Goal: Task Accomplishment & Management: Manage account settings

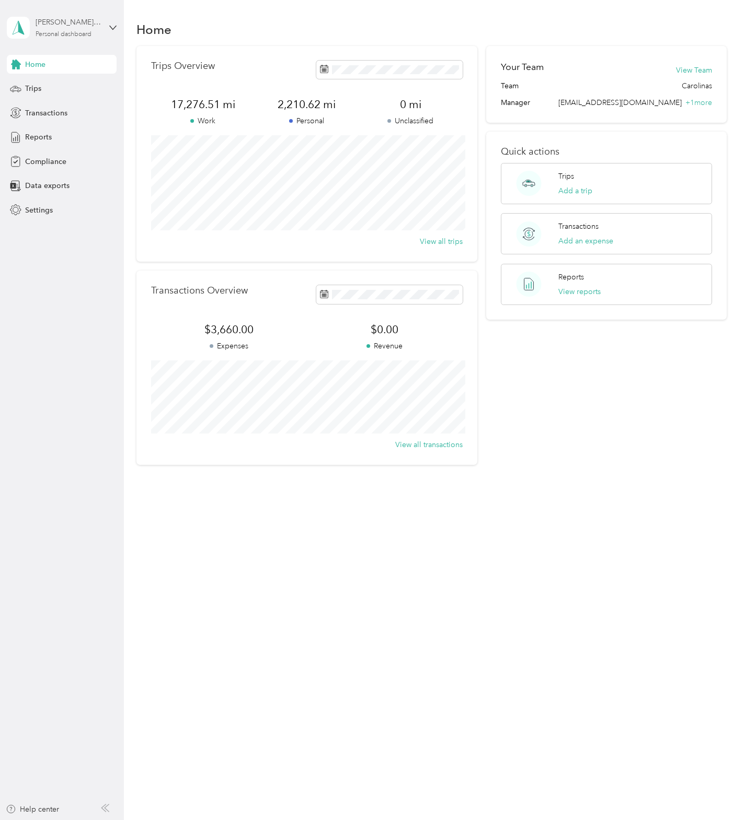
click at [64, 24] on div "[PERSON_NAME] [PERSON_NAME]" at bounding box center [68, 22] width 65 height 11
click at [45, 95] on div "You’re signed in as [EMAIL_ADDRESS][DOMAIN_NAME] Log out" at bounding box center [117, 72] width 220 height 59
click at [63, 22] on div "[PERSON_NAME] [PERSON_NAME]" at bounding box center [68, 22] width 65 height 11
click at [48, 88] on div "Log out" at bounding box center [36, 85] width 40 height 11
